Goal: Check status: Check status

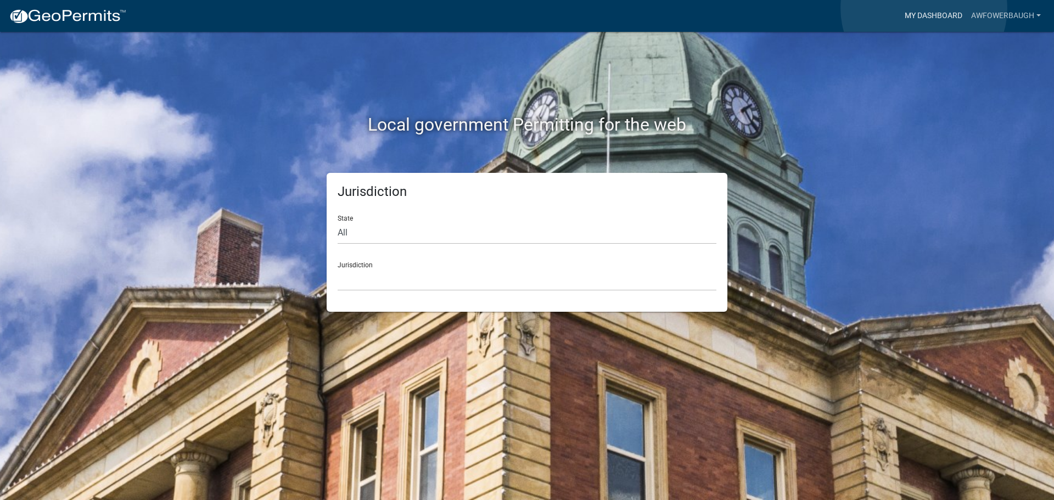
click at [924, 8] on link "My Dashboard" at bounding box center [933, 15] width 66 height 21
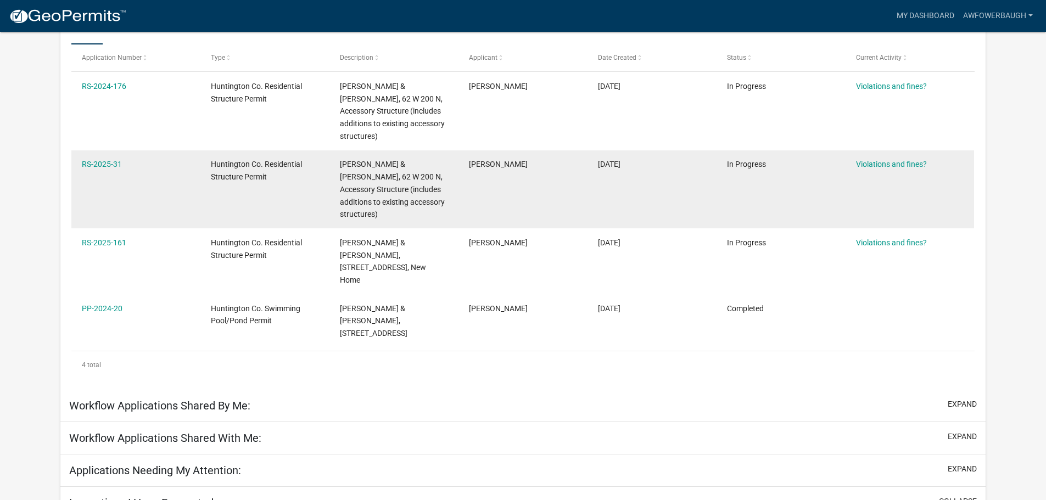
scroll to position [200, 0]
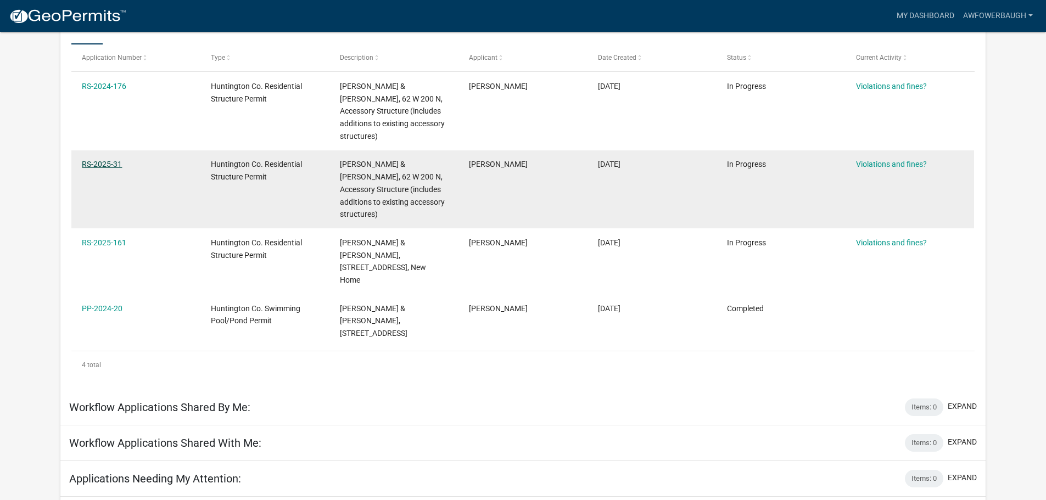
click at [100, 162] on link "RS-2025-31" at bounding box center [102, 164] width 40 height 9
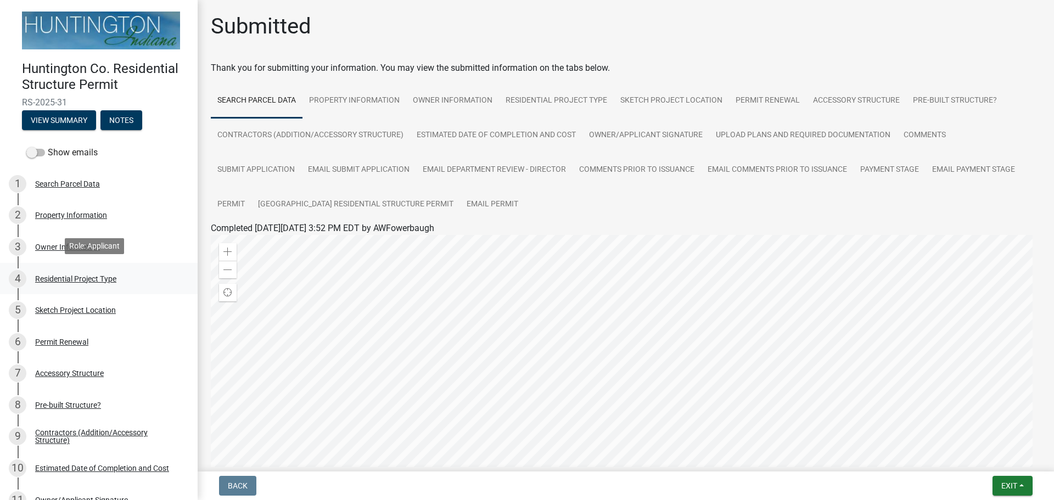
click at [82, 277] on div "Residential Project Type" at bounding box center [75, 279] width 81 height 8
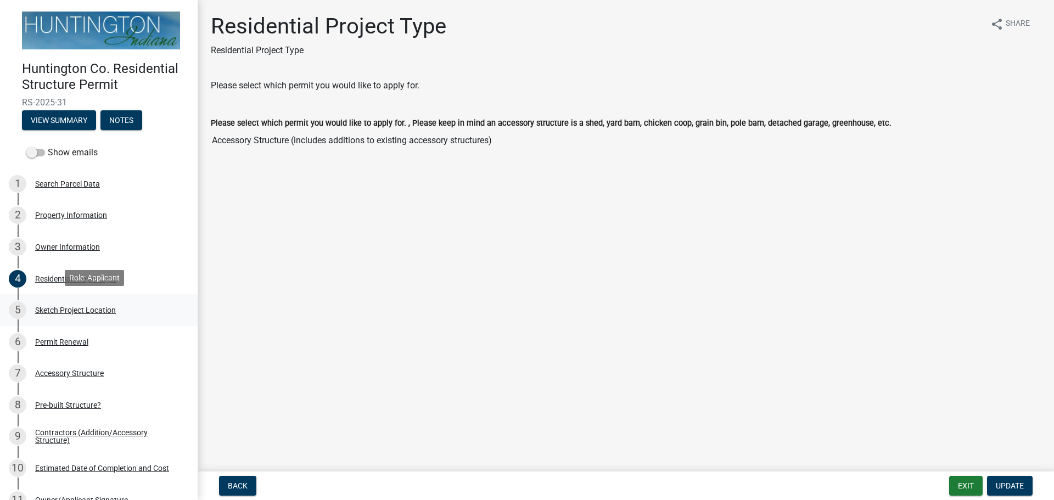
click at [85, 306] on div "Sketch Project Location" at bounding box center [75, 310] width 81 height 8
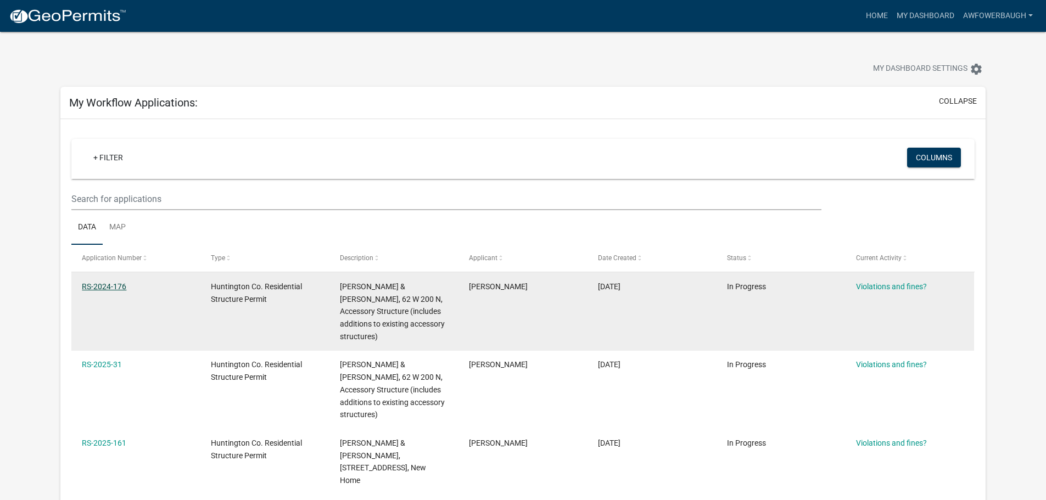
click at [96, 285] on link "RS-2024-176" at bounding box center [104, 286] width 44 height 9
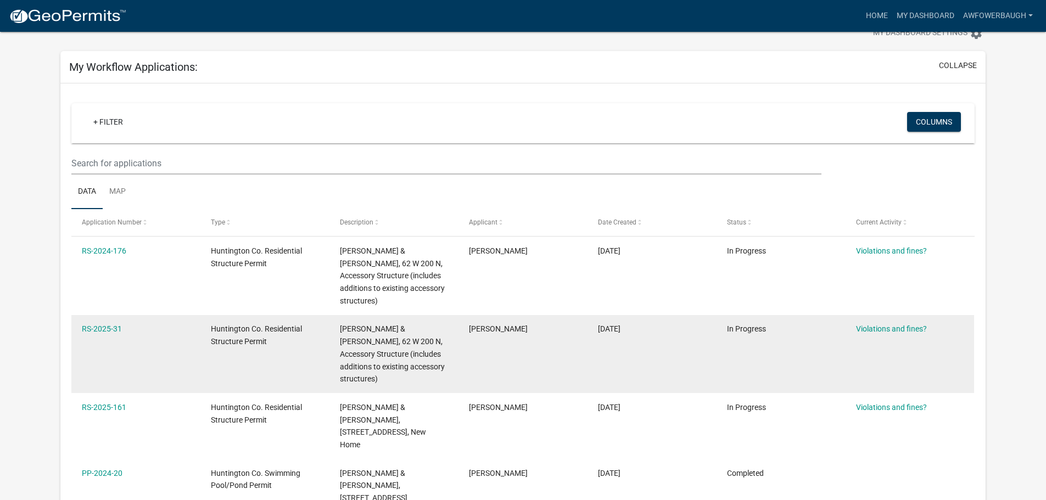
scroll to position [55, 0]
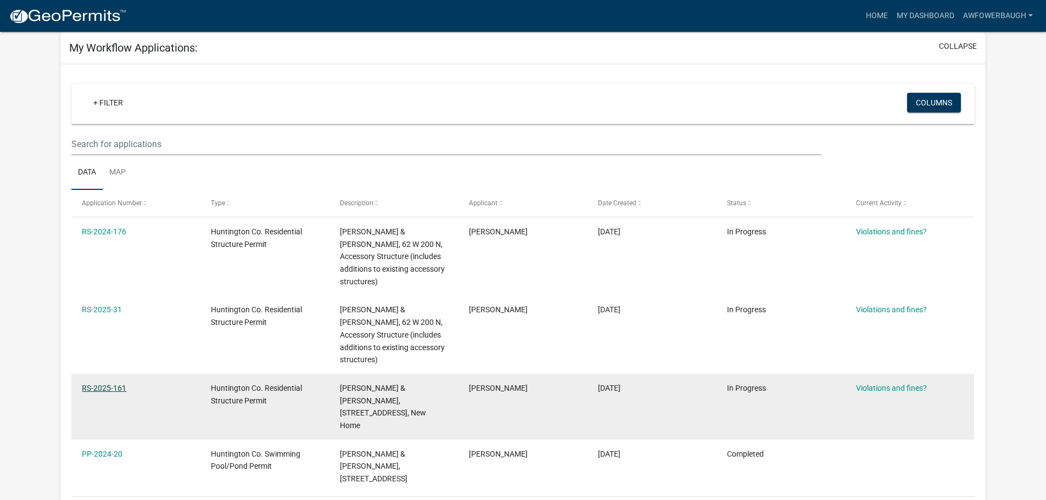
click at [120, 388] on link "RS-2025-161" at bounding box center [104, 388] width 44 height 9
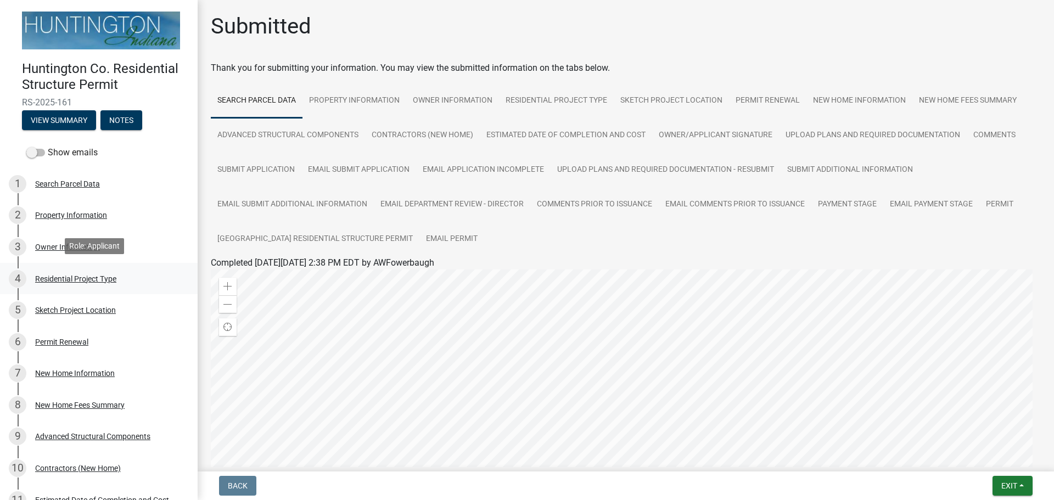
click at [86, 279] on div "Residential Project Type" at bounding box center [75, 279] width 81 height 8
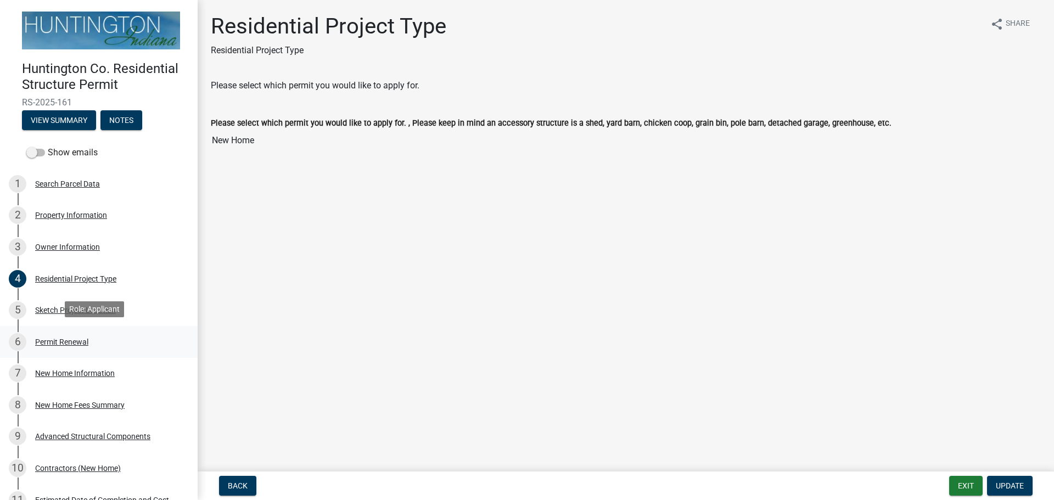
click at [69, 341] on div "Permit Renewal" at bounding box center [61, 342] width 53 height 8
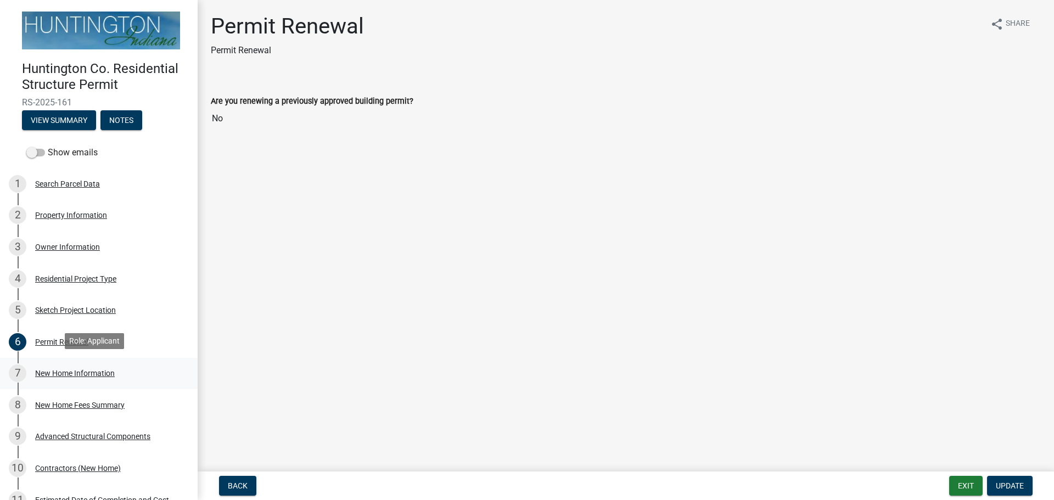
click at [57, 371] on div "New Home Information" at bounding box center [75, 373] width 80 height 8
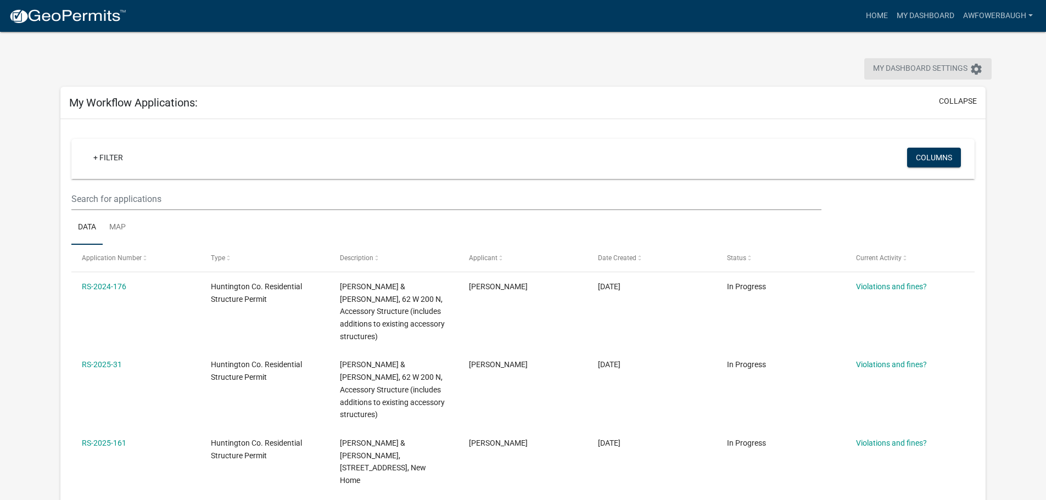
click at [896, 69] on span "My Dashboard Settings" at bounding box center [920, 69] width 94 height 13
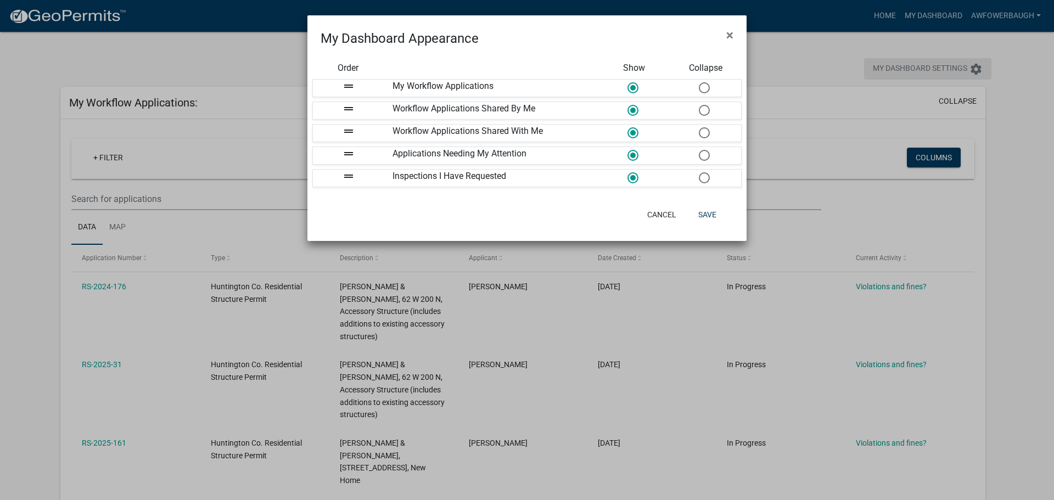
click at [896, 69] on ngb-modal-window "My Dashboard Appearance × Order Show Collapse drag_handle My Workflow Applicati…" at bounding box center [527, 250] width 1054 height 500
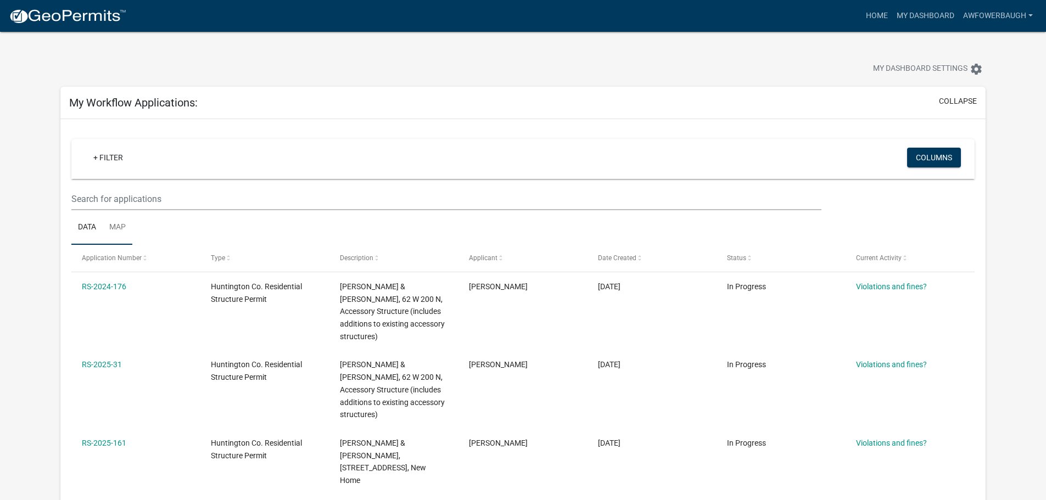
click at [116, 226] on link "Map" at bounding box center [118, 227] width 30 height 35
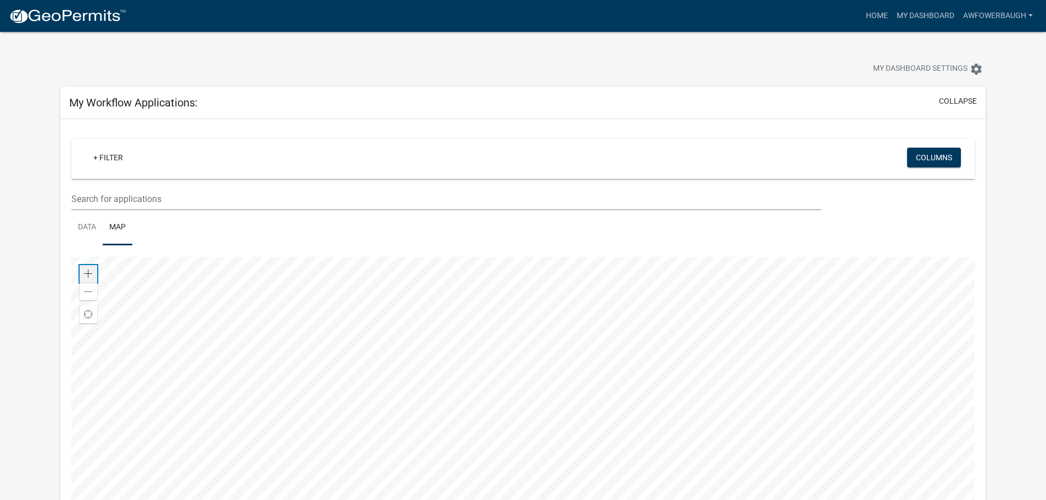
click at [88, 276] on span at bounding box center [88, 274] width 9 height 9
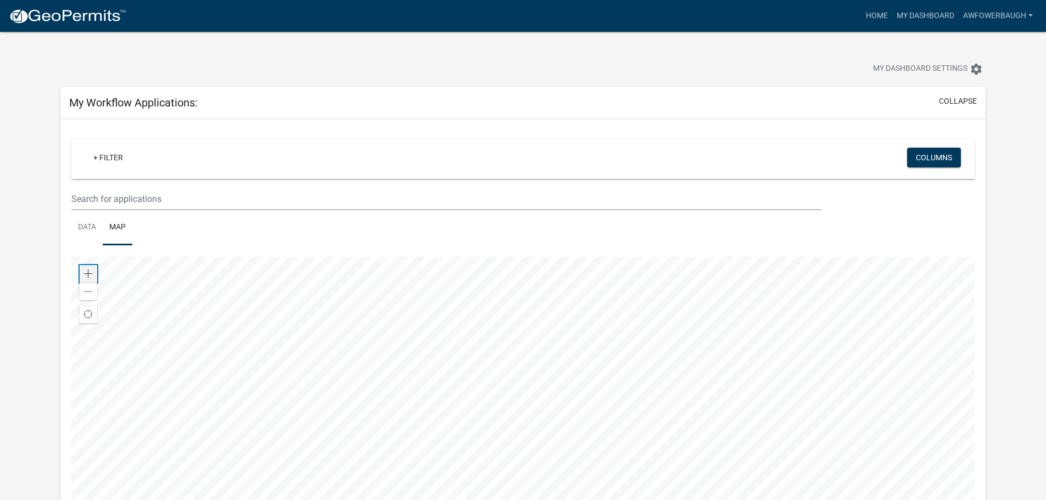
click at [88, 276] on span at bounding box center [88, 274] width 9 height 9
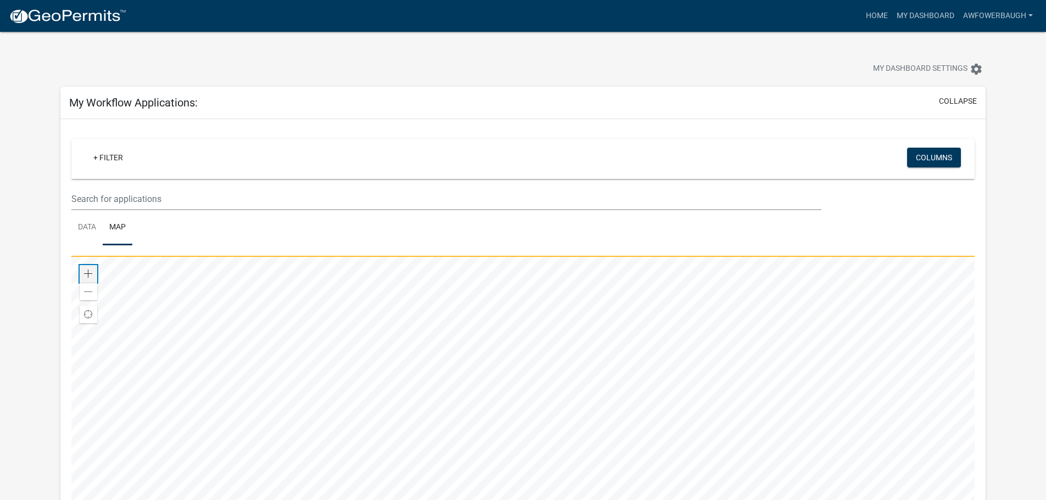
click at [88, 276] on span at bounding box center [88, 274] width 9 height 9
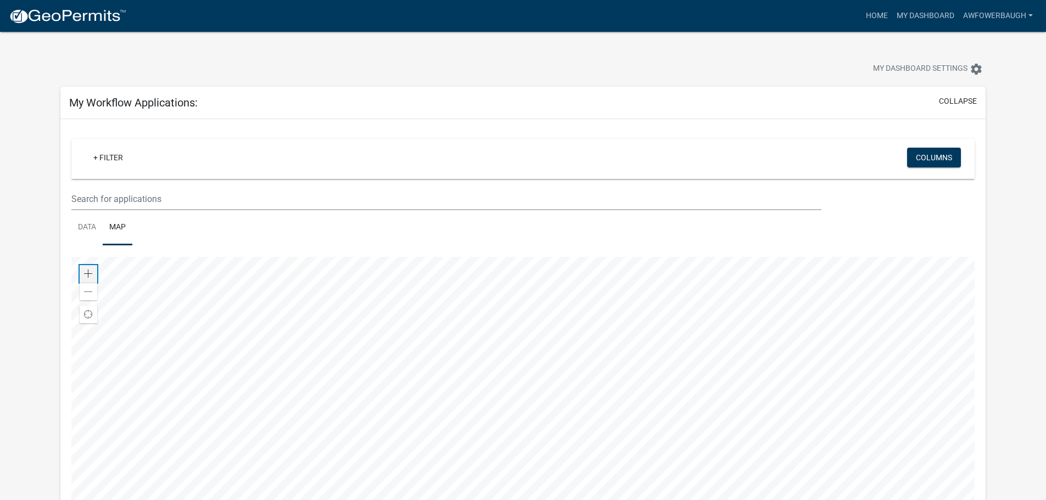
click at [88, 276] on span at bounding box center [88, 274] width 9 height 9
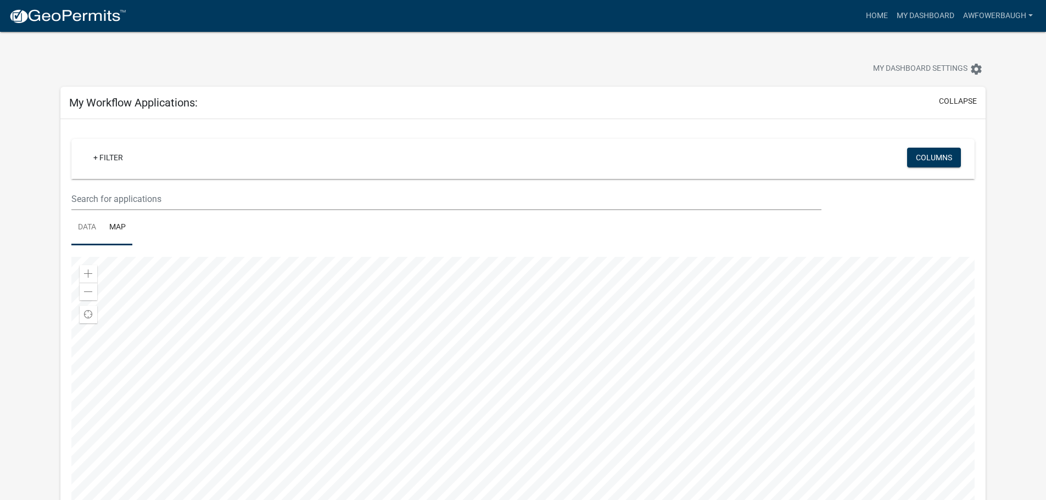
click at [87, 223] on link "Data" at bounding box center [86, 227] width 31 height 35
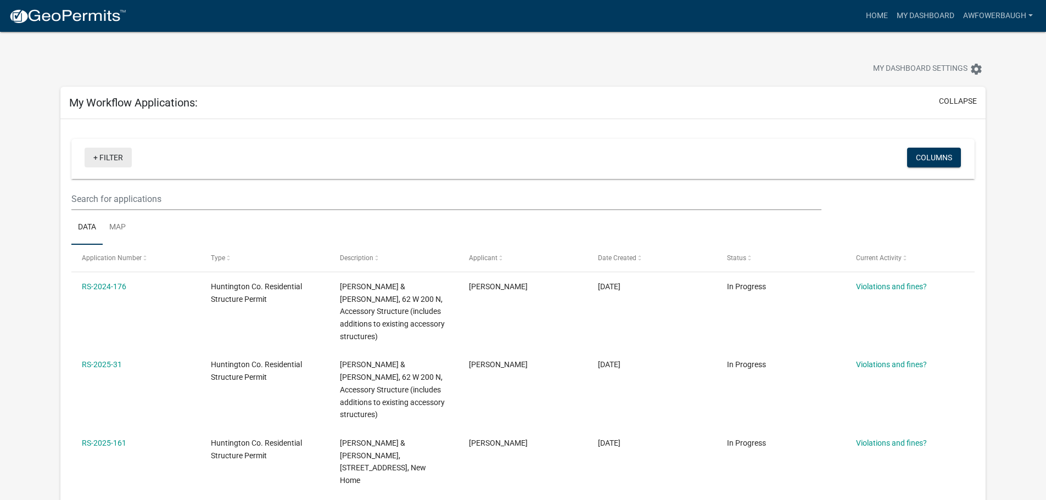
click at [116, 161] on link "+ Filter" at bounding box center [108, 158] width 47 height 20
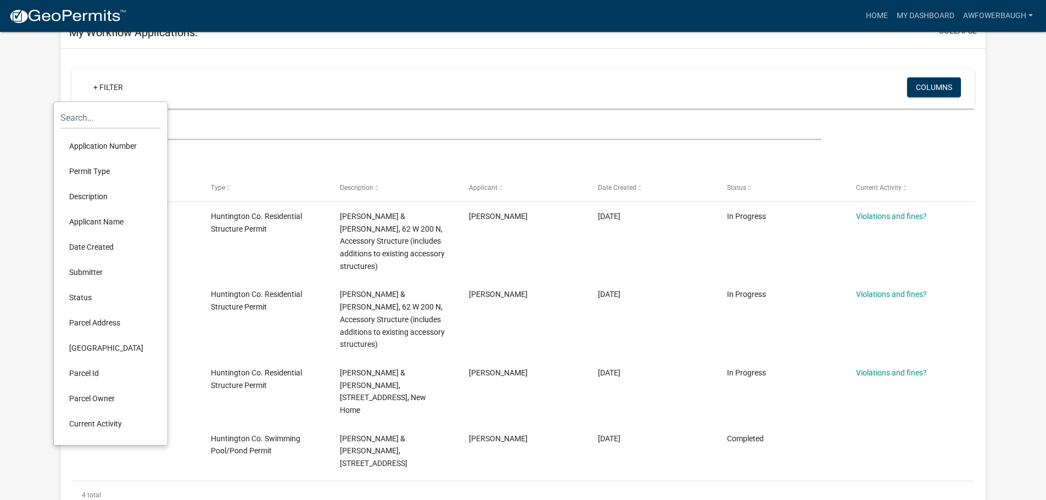
scroll to position [110, 0]
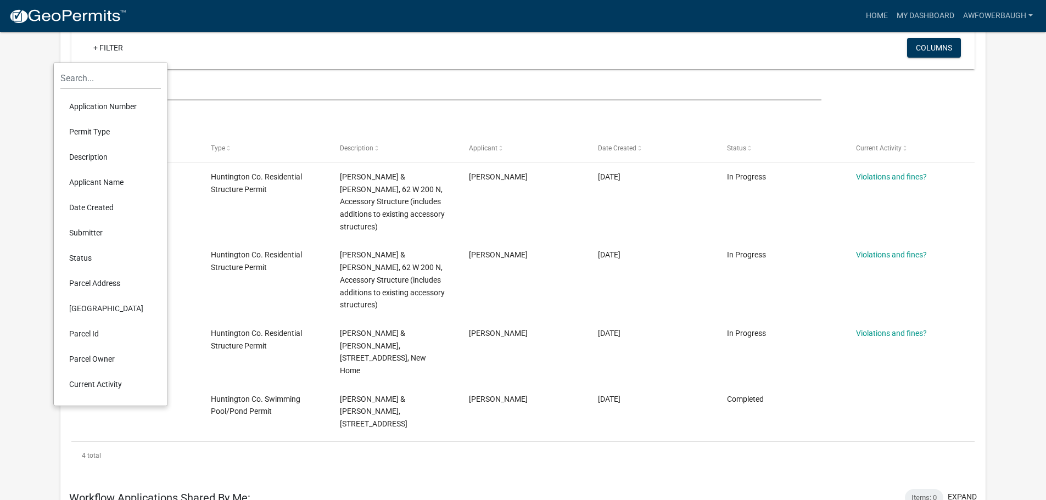
click at [460, 51] on div "+ Filter" at bounding box center [373, 49] width 595 height 23
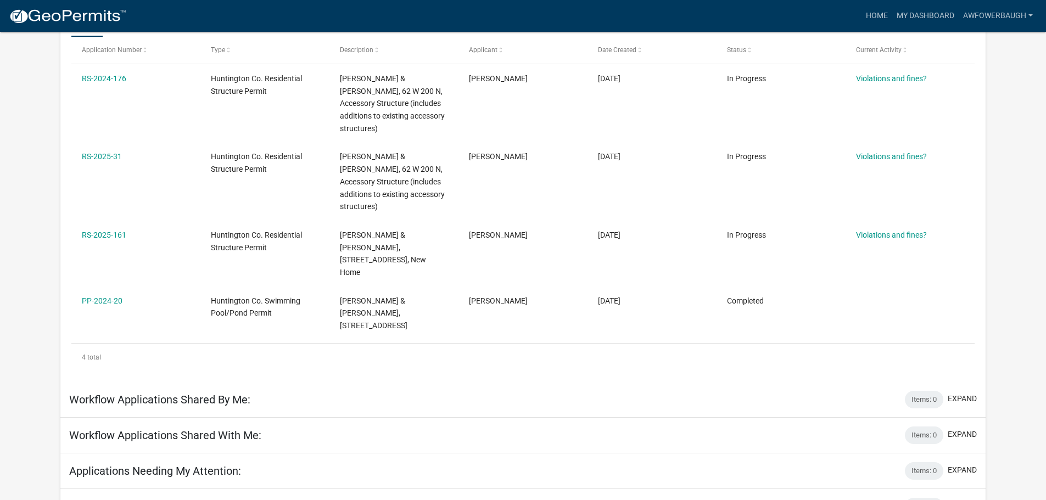
scroll to position [0, 0]
